Goal: Transaction & Acquisition: Download file/media

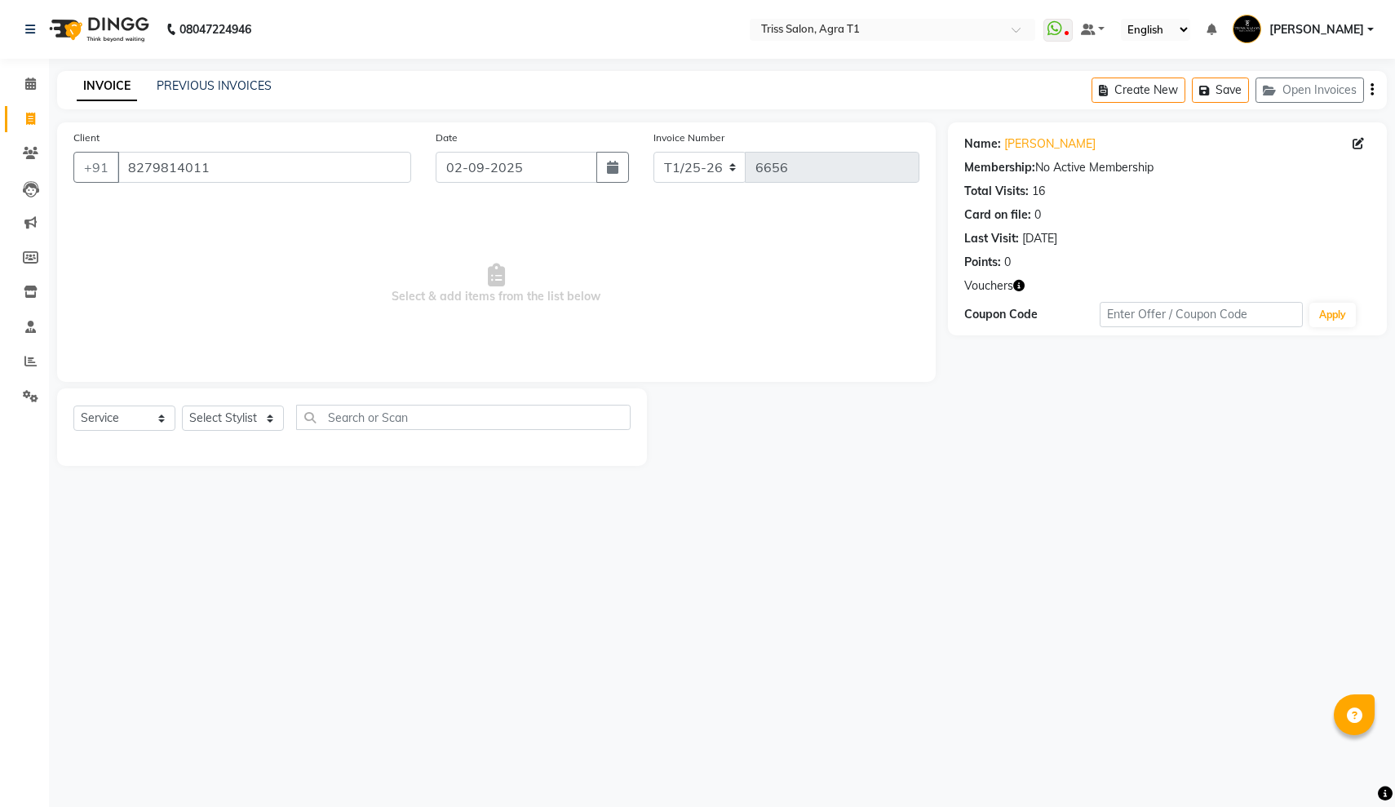
select select "service"
click at [32, 361] on icon at bounding box center [30, 361] width 12 height 12
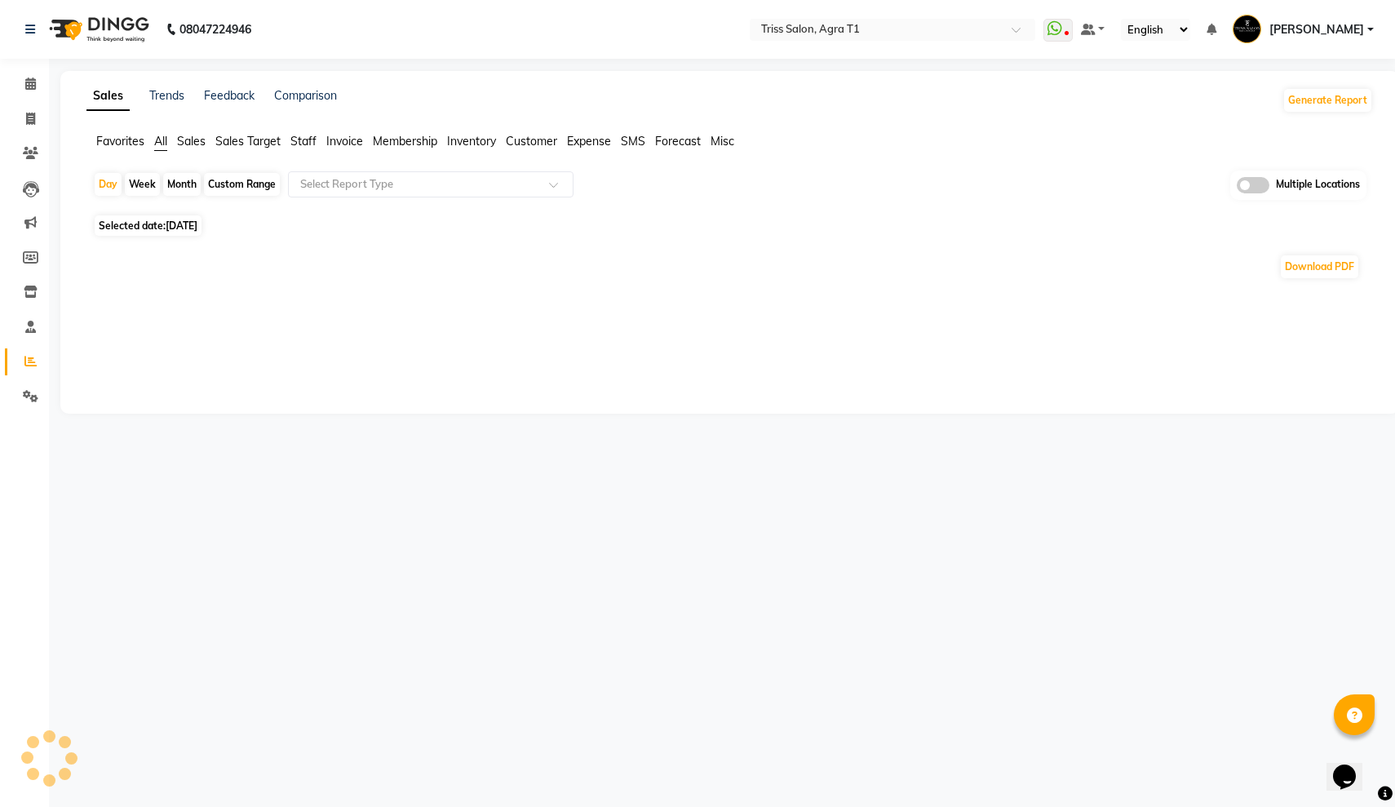
click at [179, 183] on div "Month" at bounding box center [182, 184] width 38 height 23
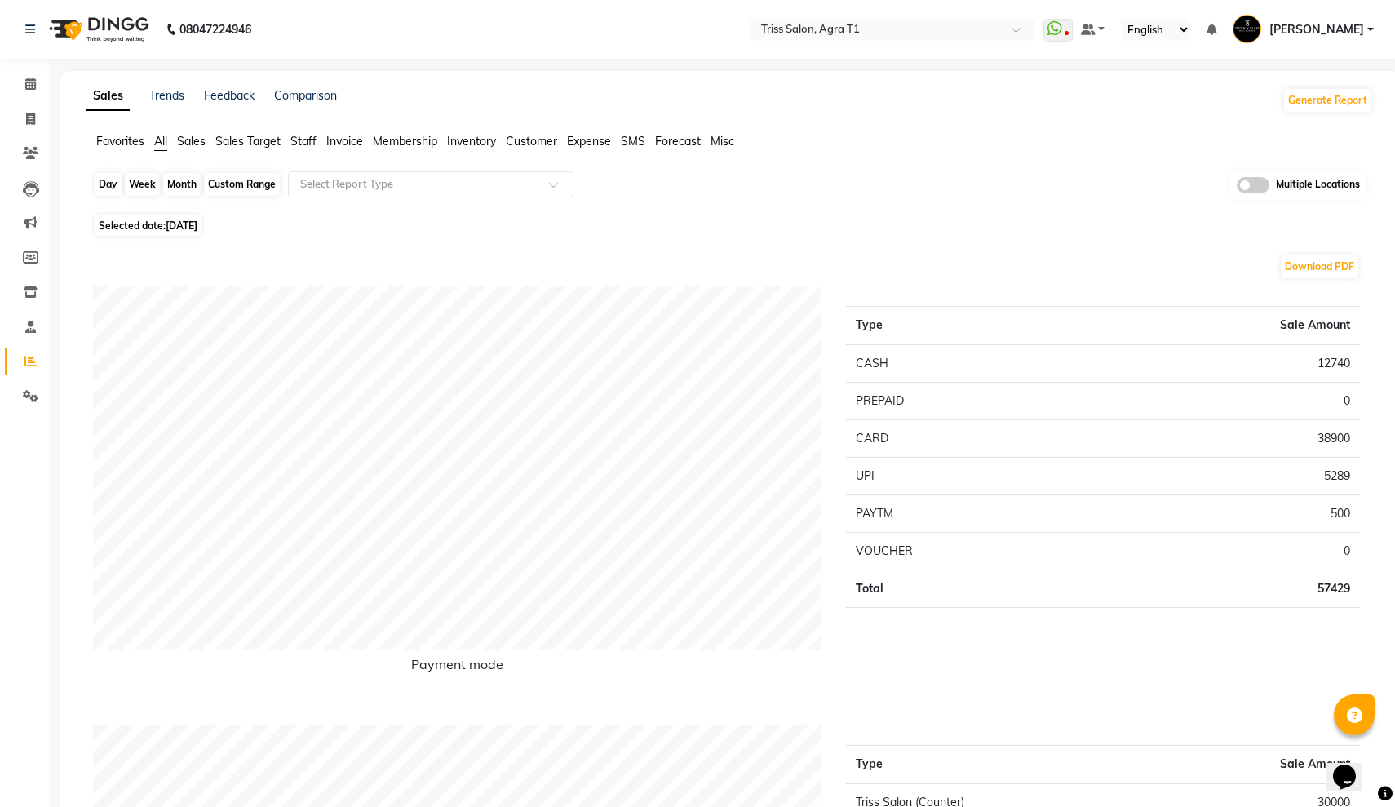
click at [180, 183] on div "Month" at bounding box center [182, 184] width 38 height 23
select select "9"
select select "2025"
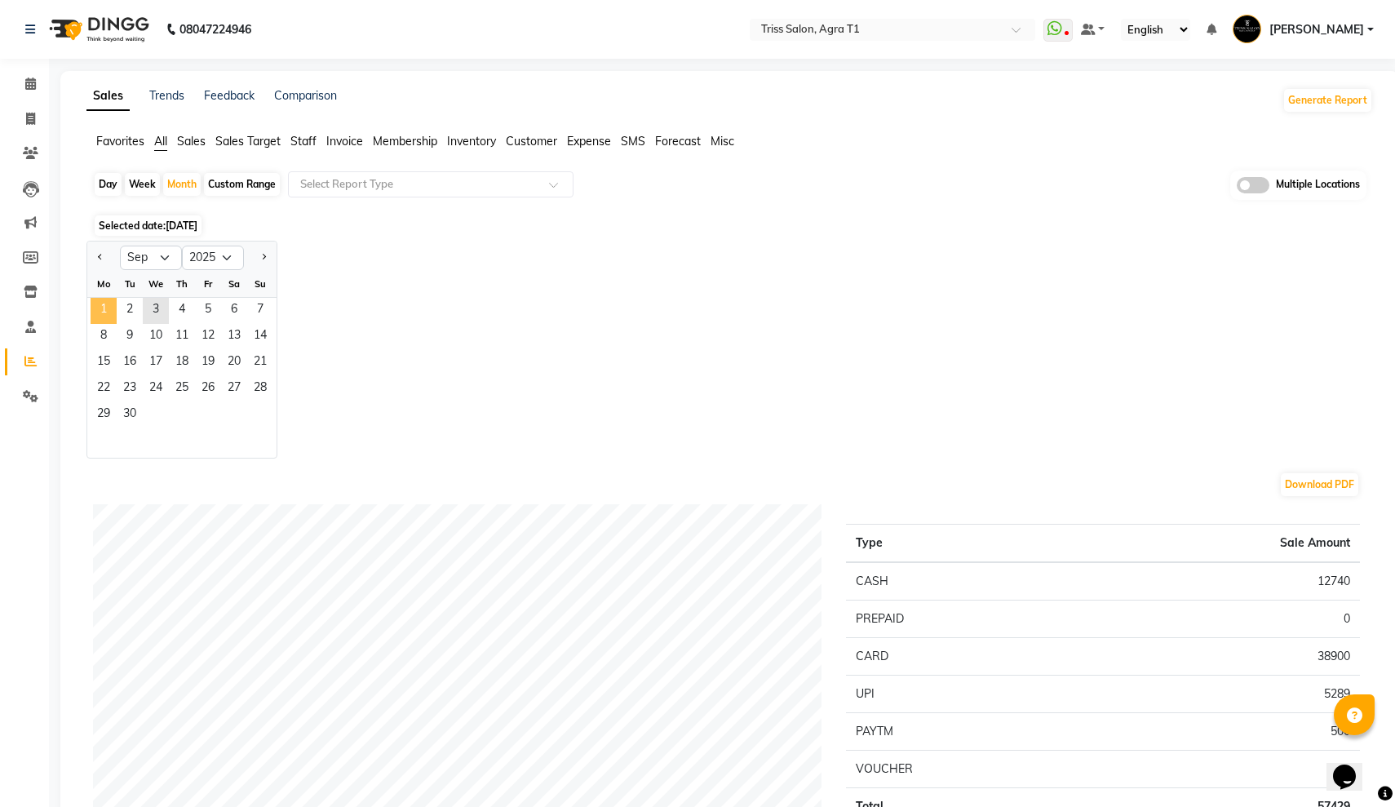
click at [99, 305] on span "1" at bounding box center [104, 311] width 26 height 26
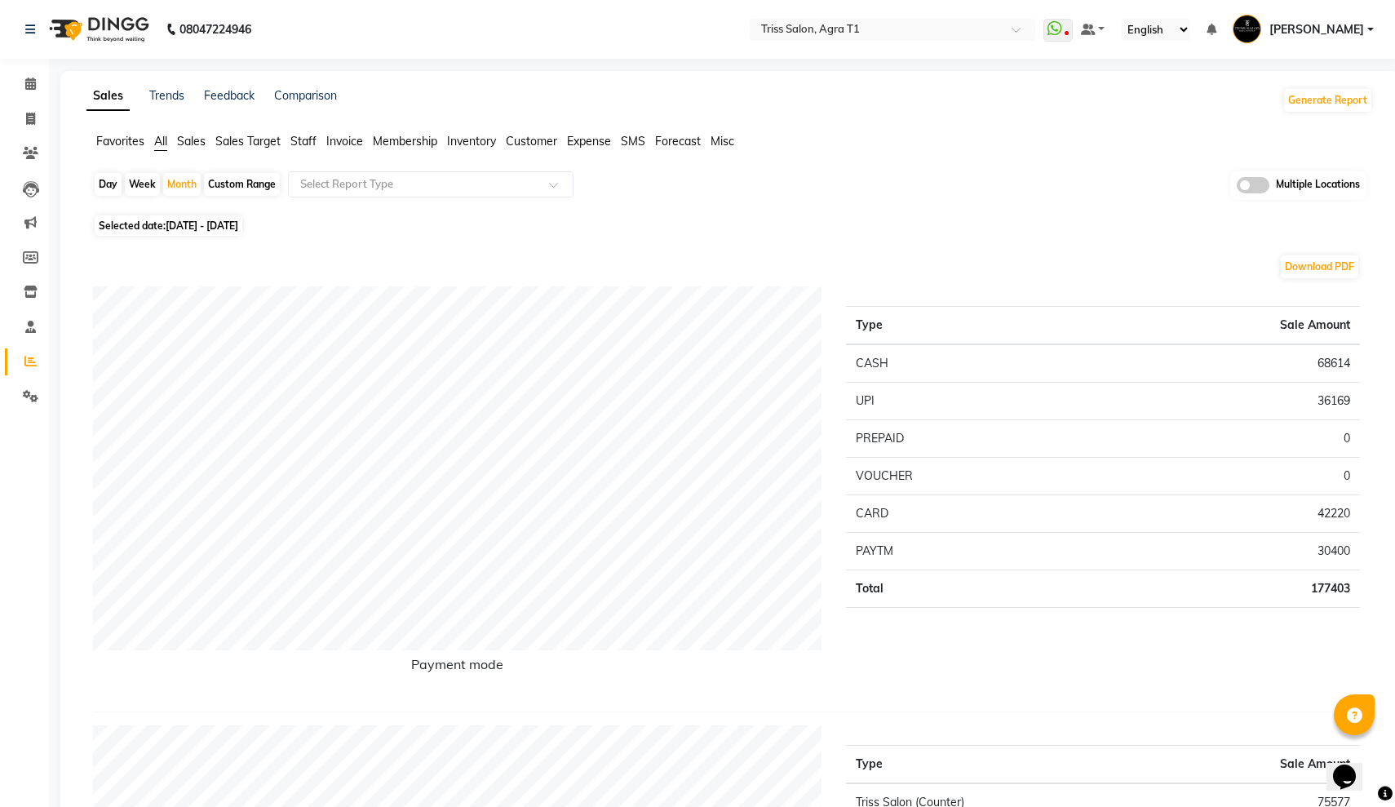
click at [568, 140] on span "Expense" at bounding box center [589, 141] width 44 height 15
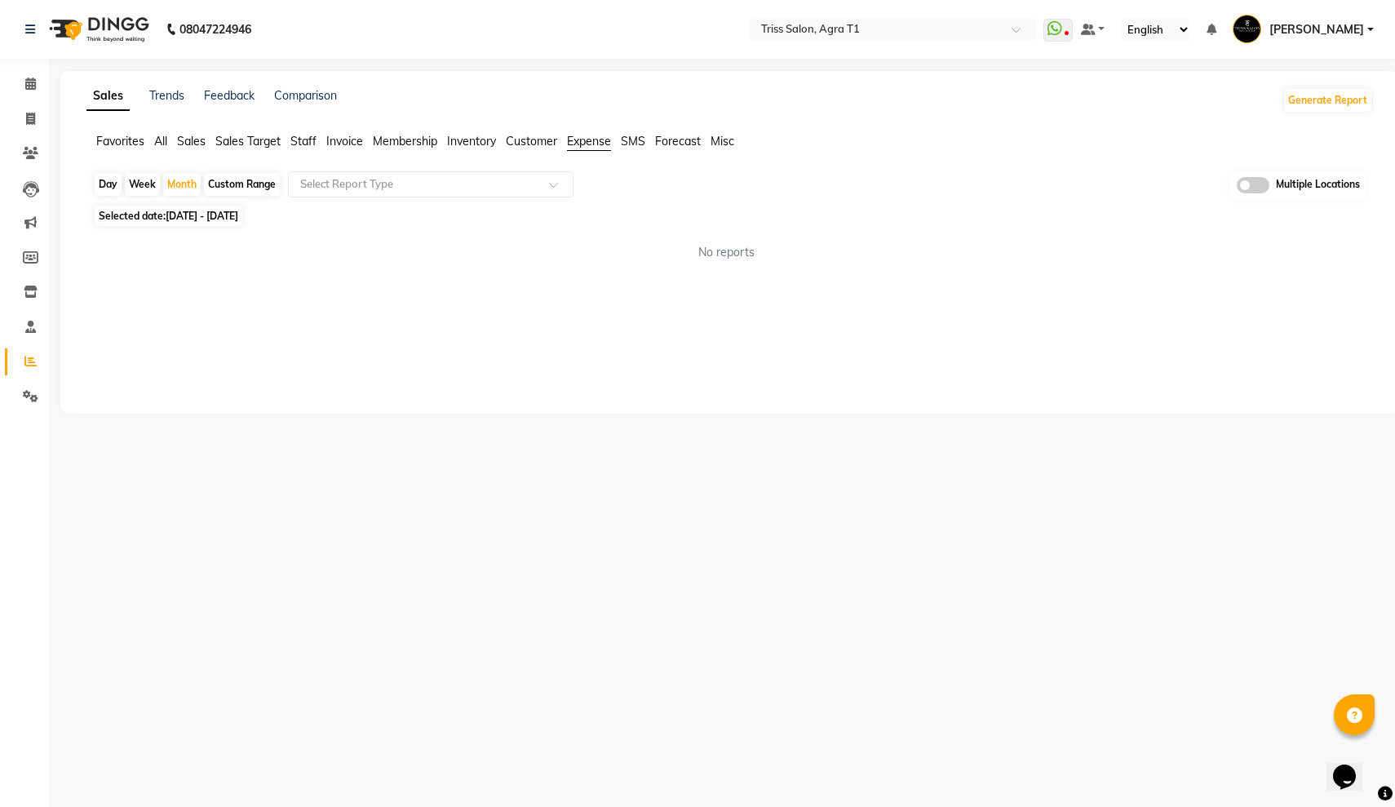
click at [454, 170] on app-reports "Favorites All Sales Sales Target Staff Invoice Membership Inventory Customer Ex…" at bounding box center [730, 203] width 1306 height 141
click at [434, 188] on input "text" at bounding box center [414, 184] width 235 height 16
click at [404, 236] on div "Expense" at bounding box center [431, 246] width 284 height 33
select select "filtered_report"
select select "csv"
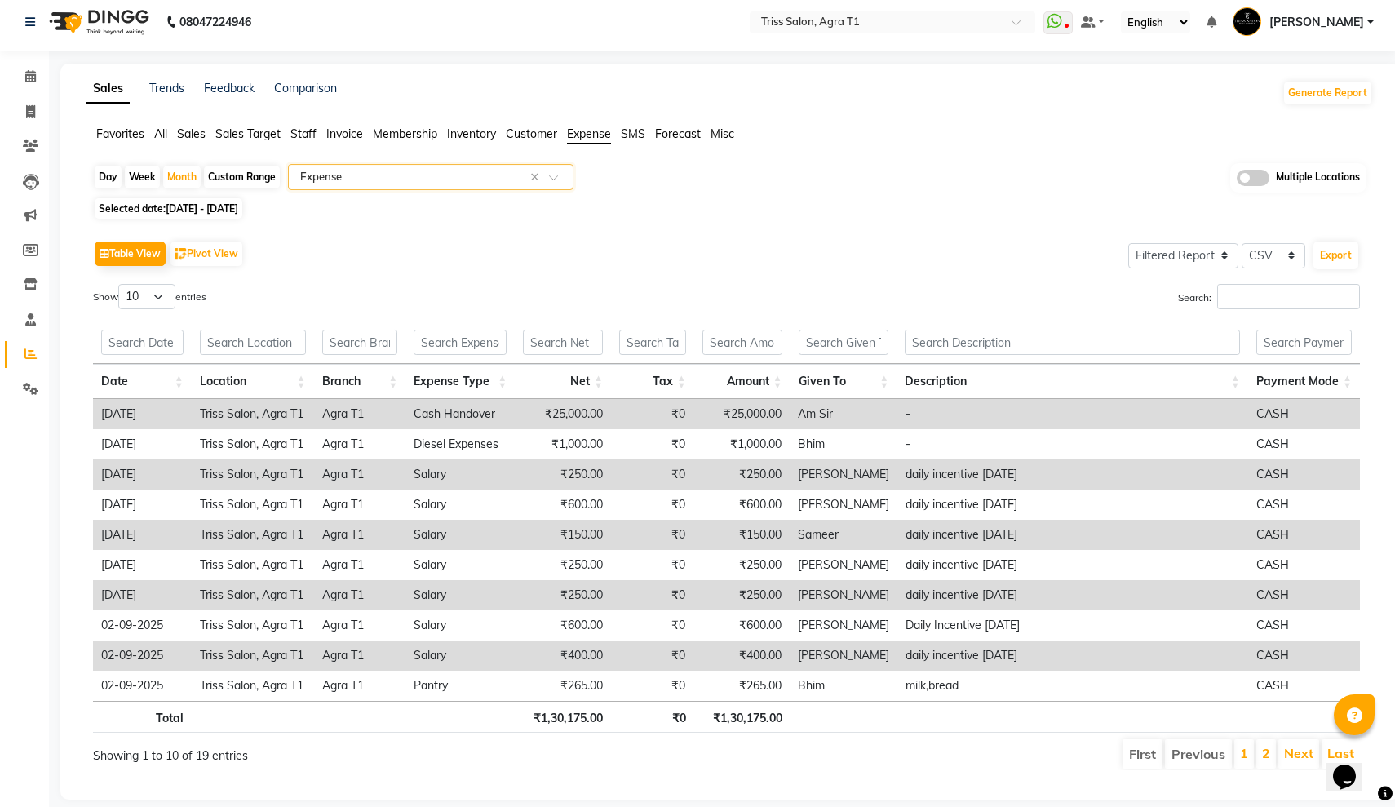
scroll to position [4, 0]
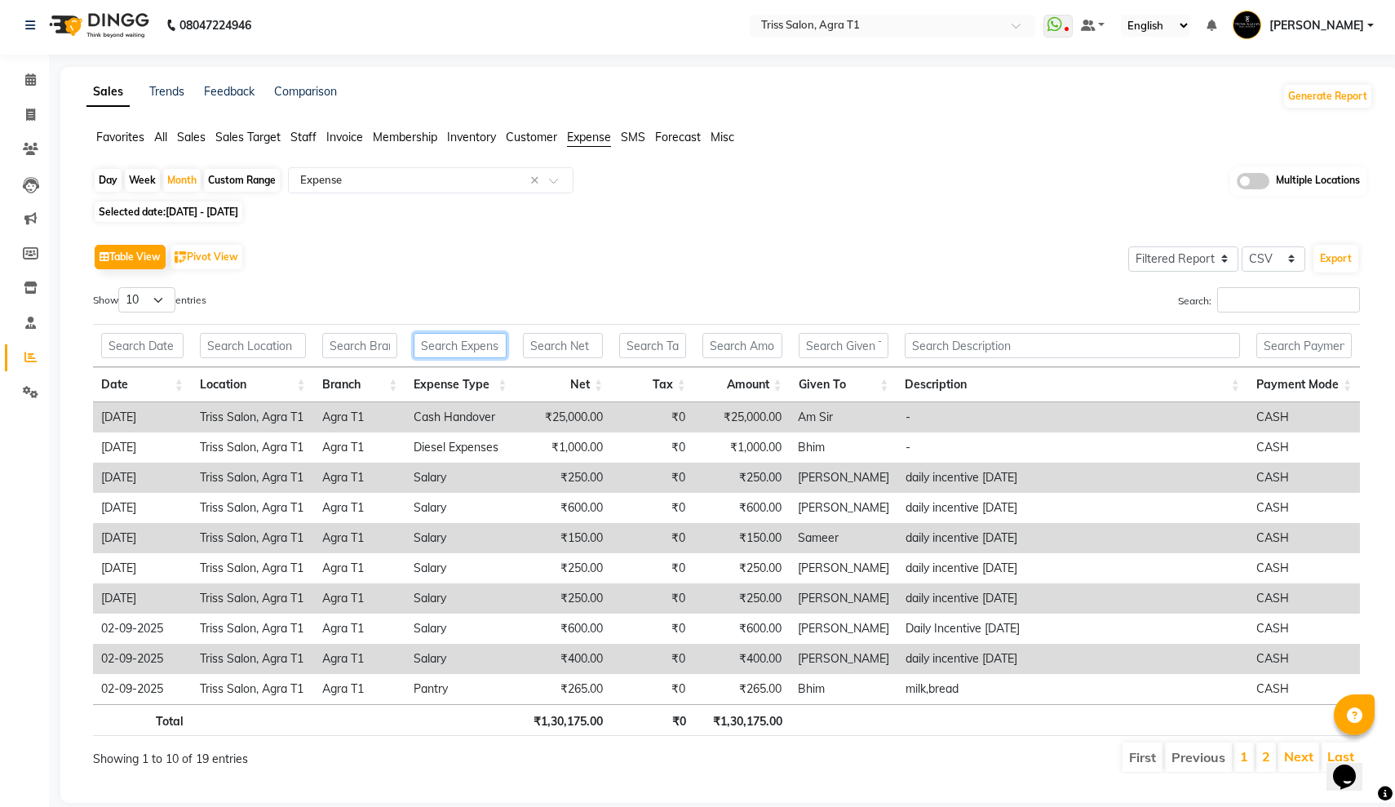
click at [458, 348] on input "text" at bounding box center [460, 345] width 93 height 25
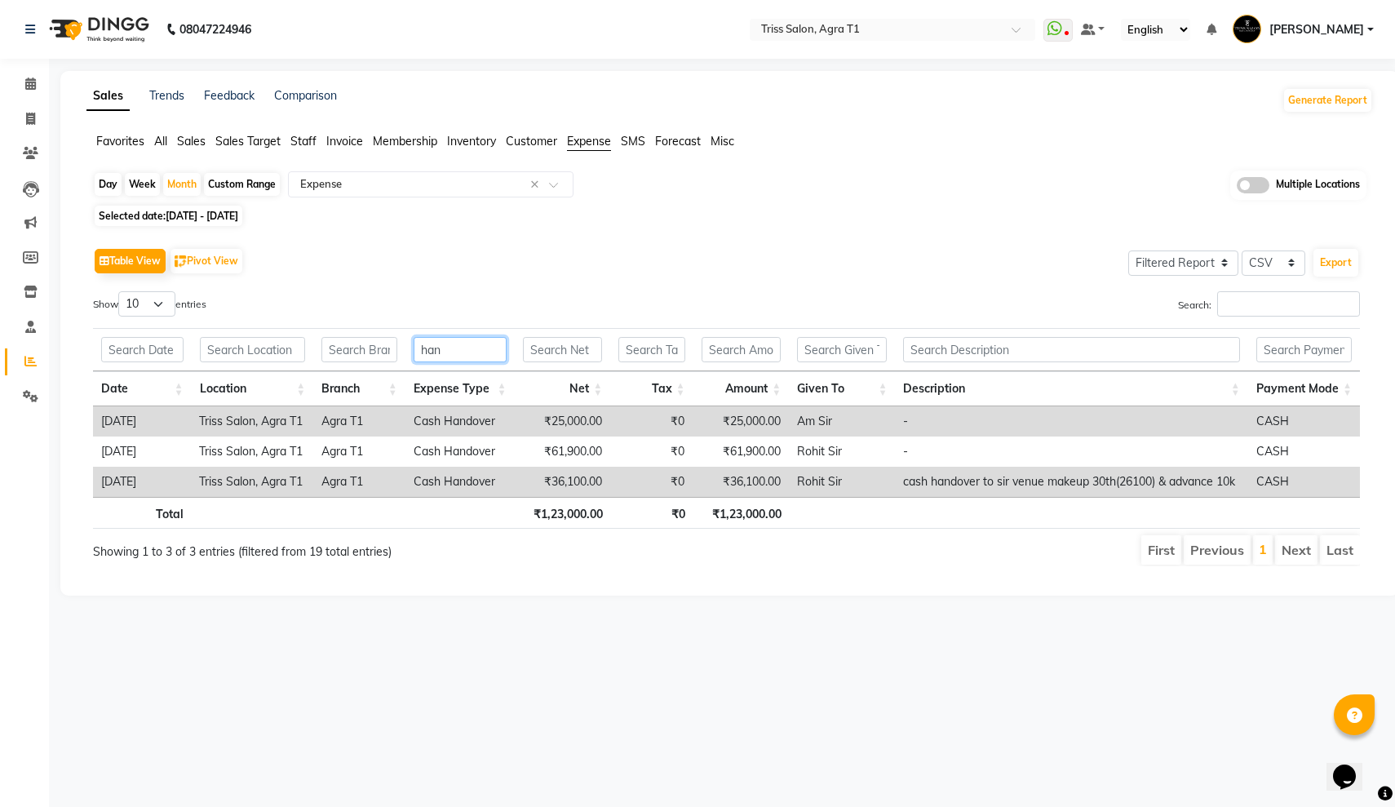
type input "hand"
